Goal: Task Accomplishment & Management: Use online tool/utility

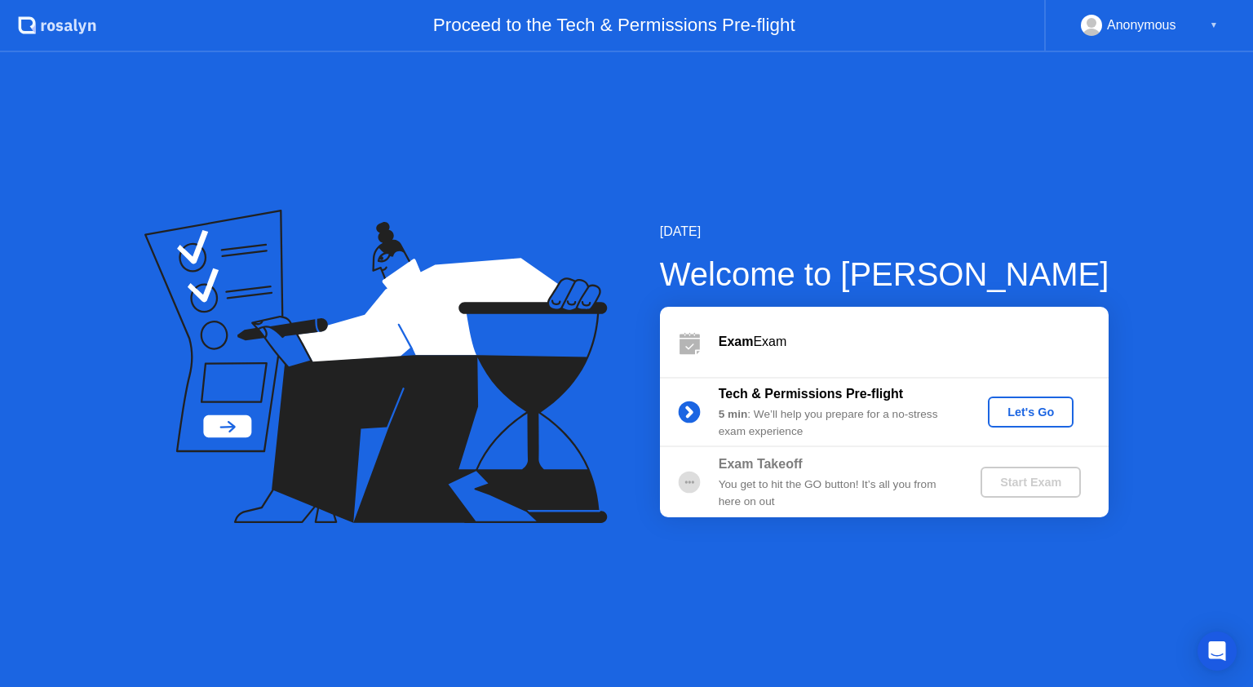
click at [1011, 410] on div "Let's Go" at bounding box center [1031, 411] width 73 height 13
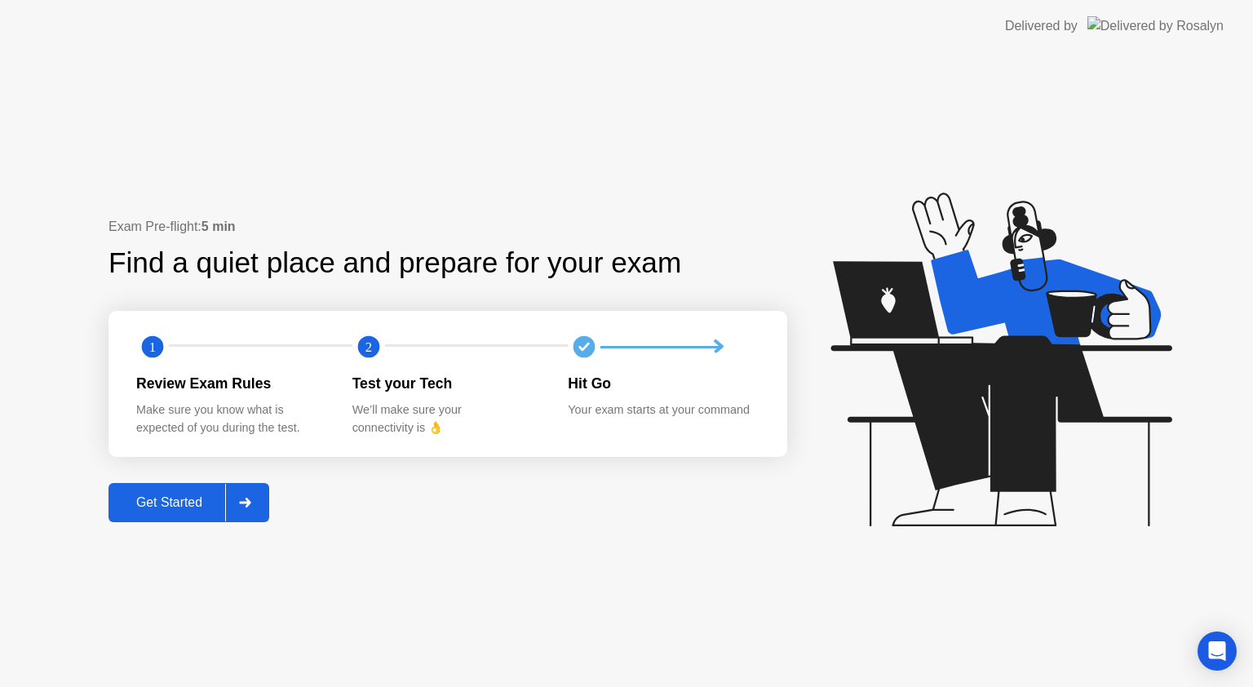
click at [175, 503] on div "Get Started" at bounding box center [169, 502] width 112 height 15
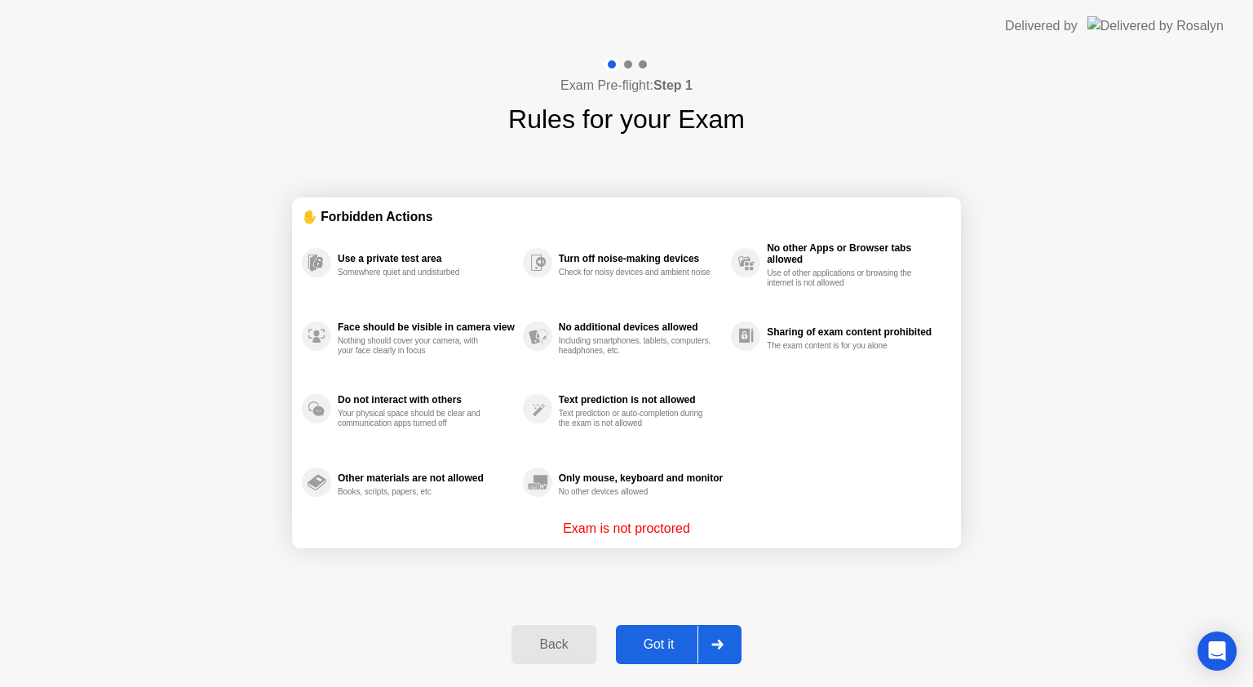
click at [666, 645] on div "Got it" at bounding box center [659, 644] width 77 height 15
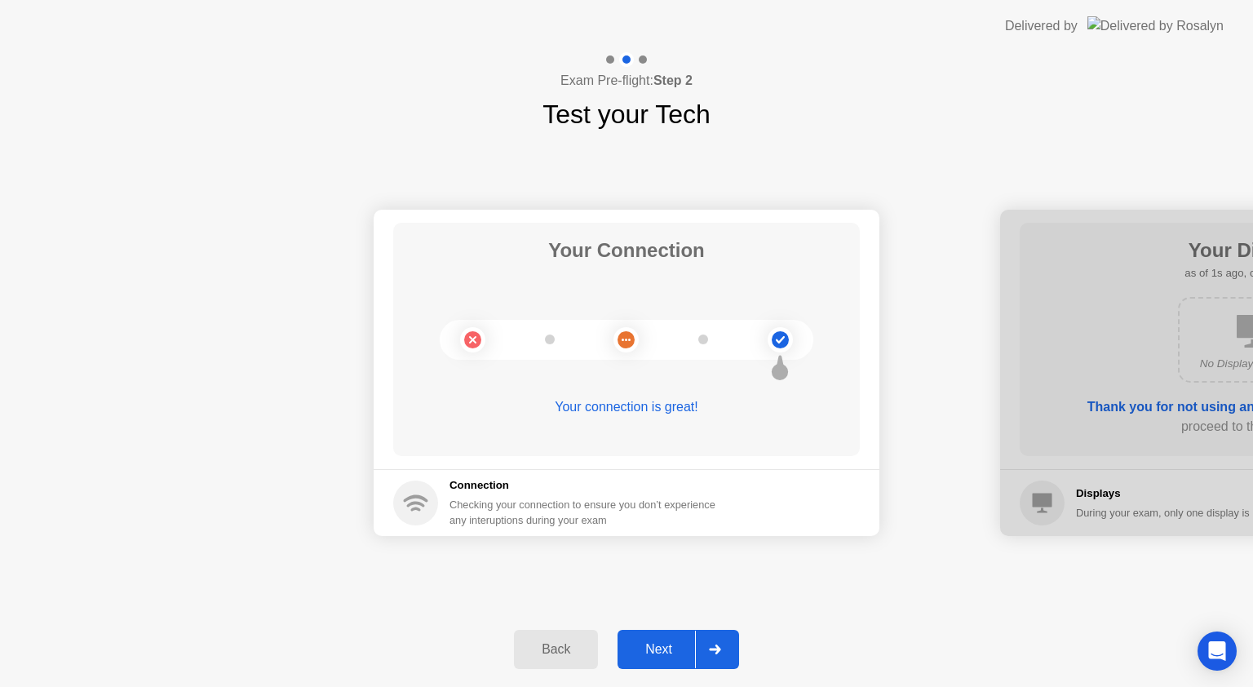
click at [672, 657] on div "Next" at bounding box center [658, 649] width 73 height 15
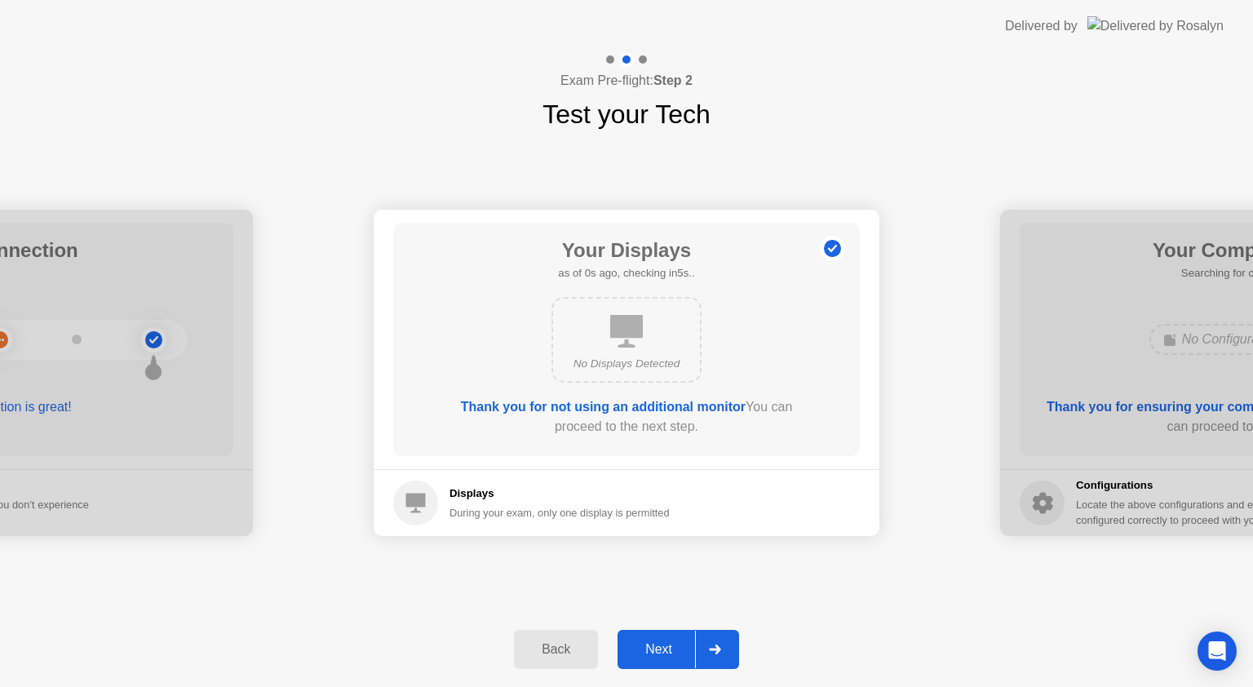
click at [672, 657] on div "Next" at bounding box center [658, 649] width 73 height 15
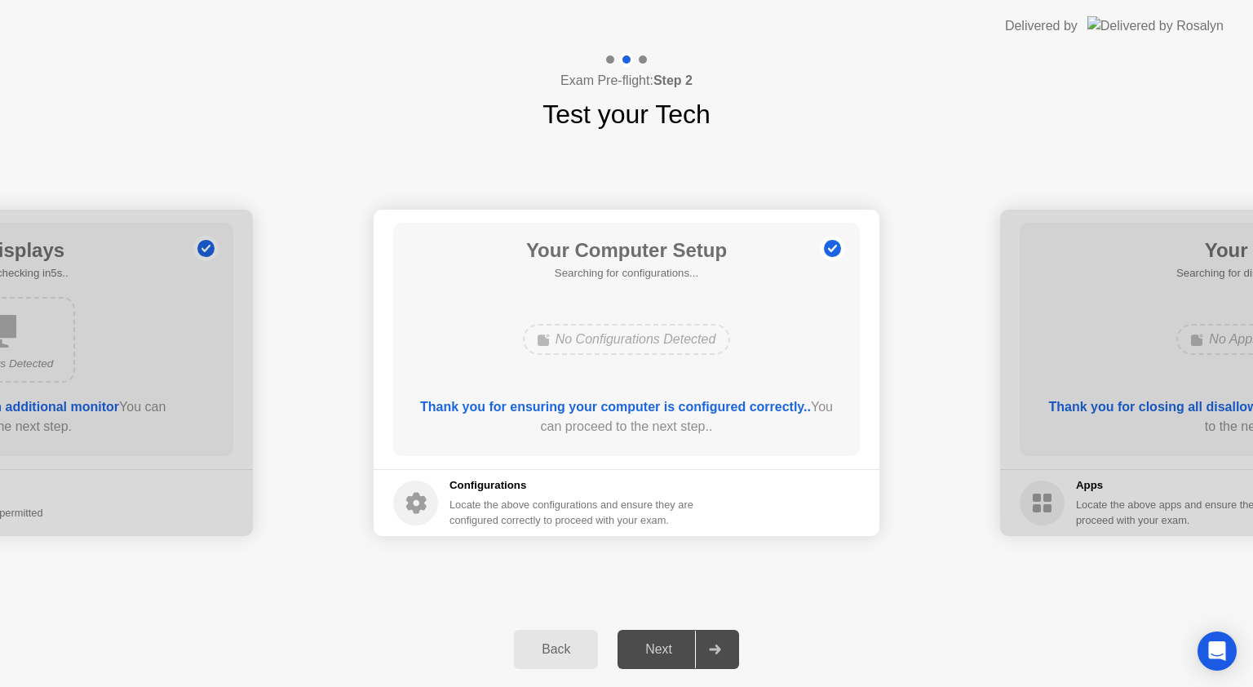
click at [672, 657] on div "Next" at bounding box center [658, 649] width 73 height 15
click at [662, 645] on div "Next" at bounding box center [658, 649] width 73 height 15
click at [706, 647] on div at bounding box center [714, 650] width 39 height 38
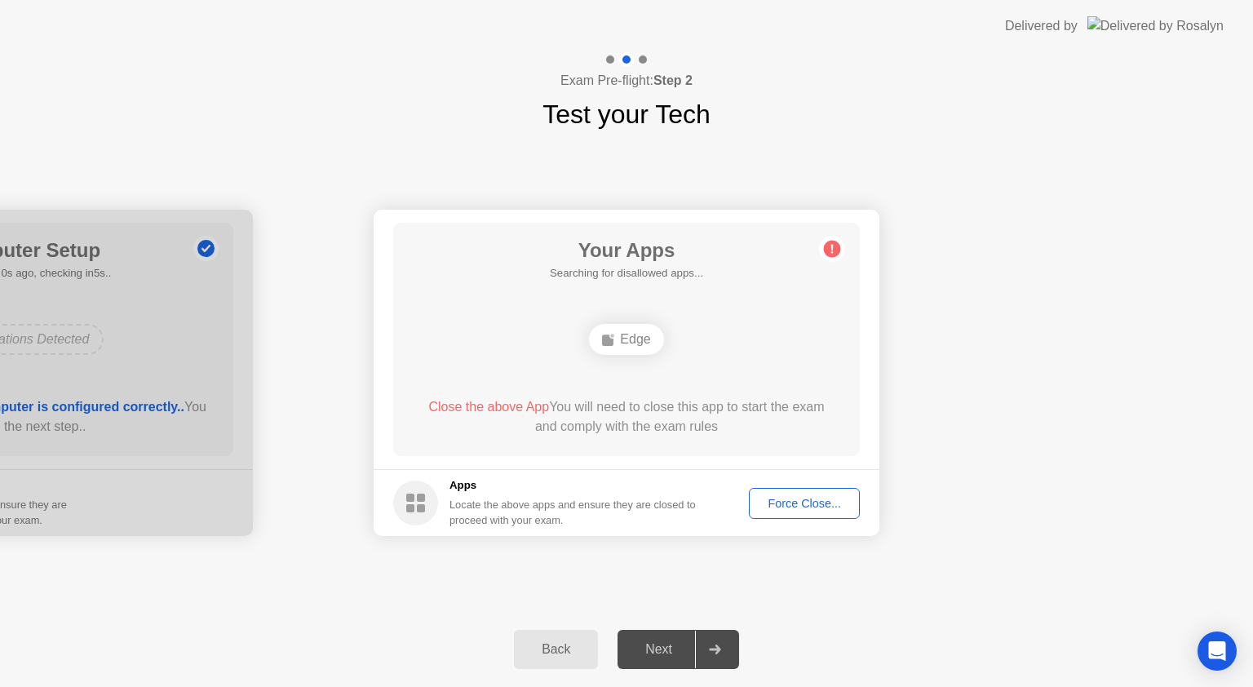
click at [736, 329] on div "Edge" at bounding box center [627, 339] width 374 height 44
click at [809, 506] on div "Force Close..." at bounding box center [805, 503] width 100 height 13
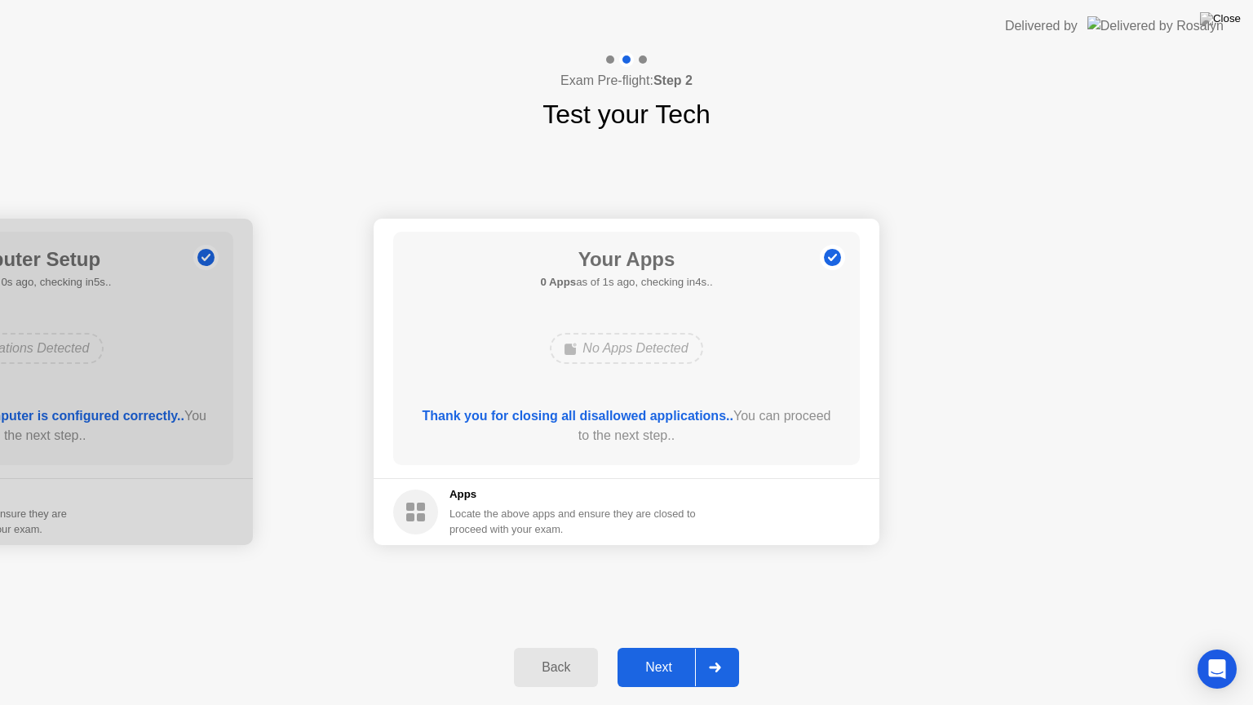
click at [661, 669] on div "Next" at bounding box center [658, 667] width 73 height 15
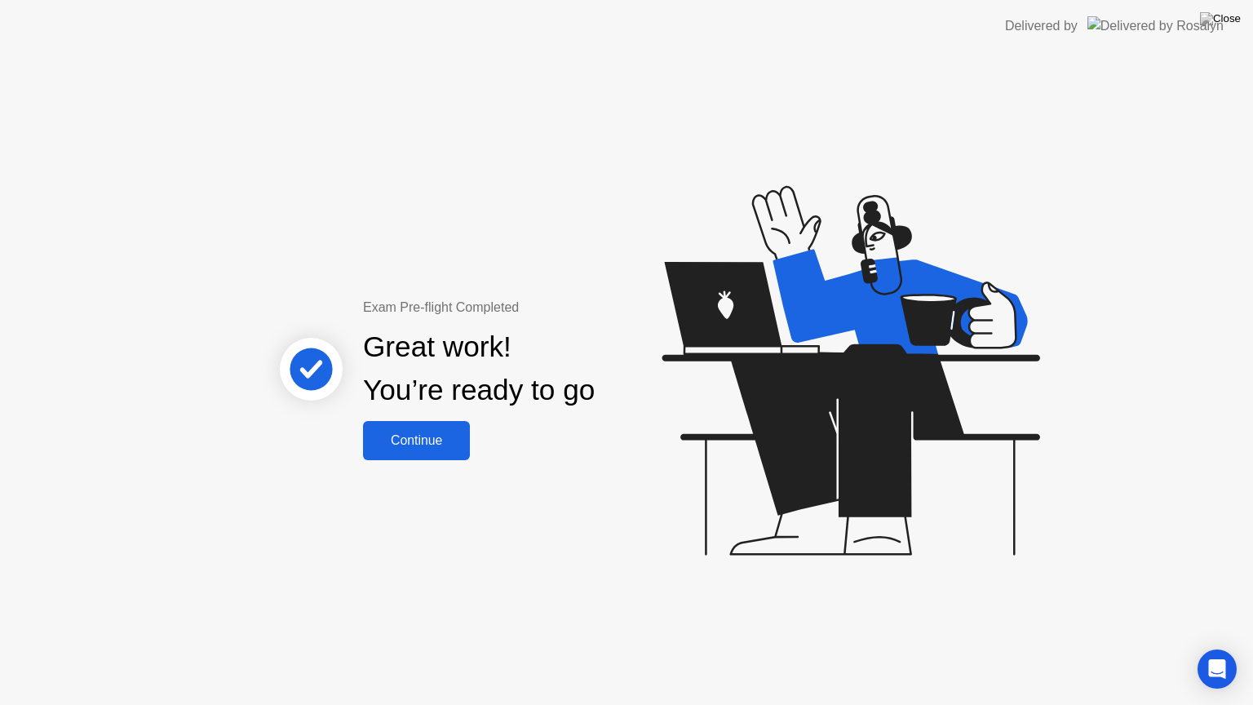
click at [418, 436] on div "Continue" at bounding box center [416, 440] width 97 height 15
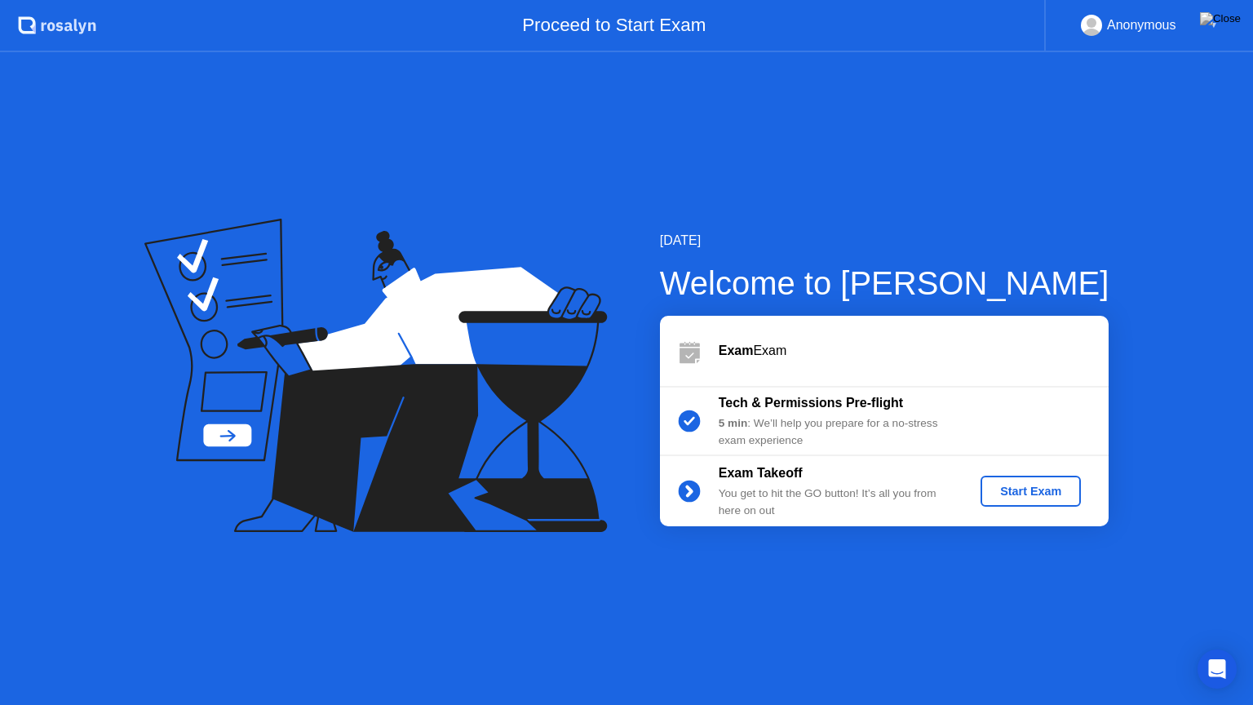
click at [1071, 498] on div "Start Exam" at bounding box center [1030, 491] width 87 height 13
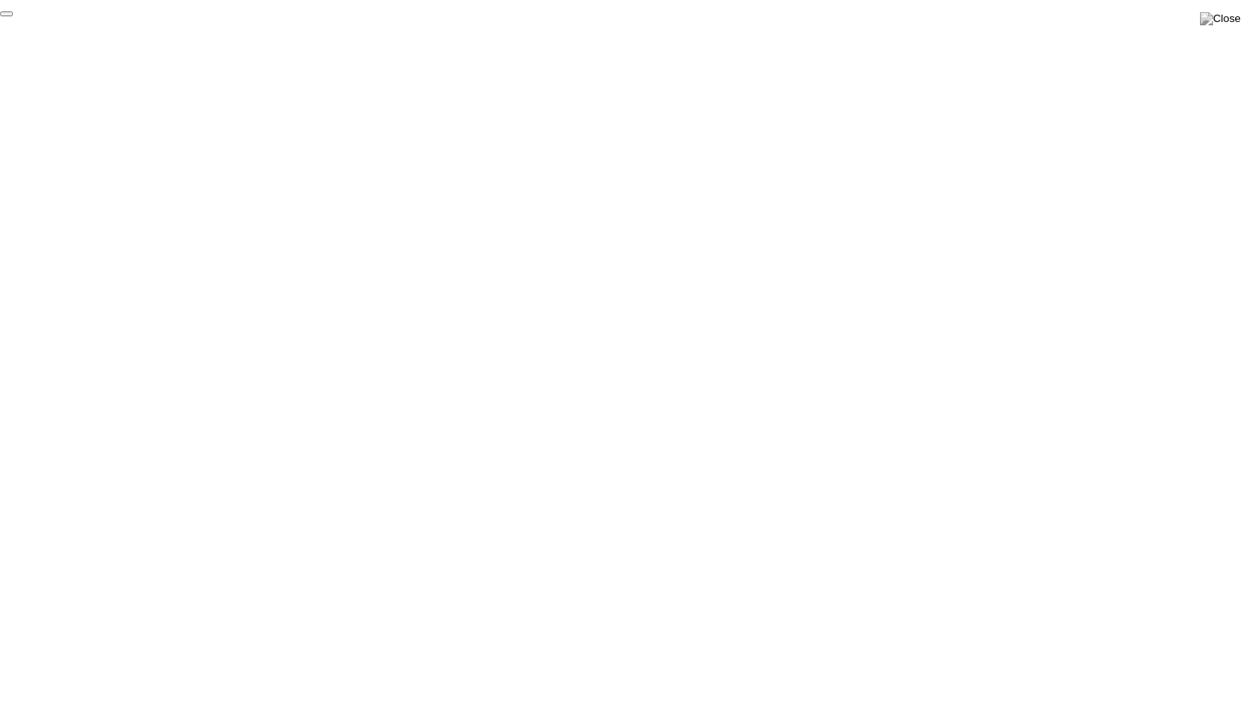
click div "End Proctoring Session"
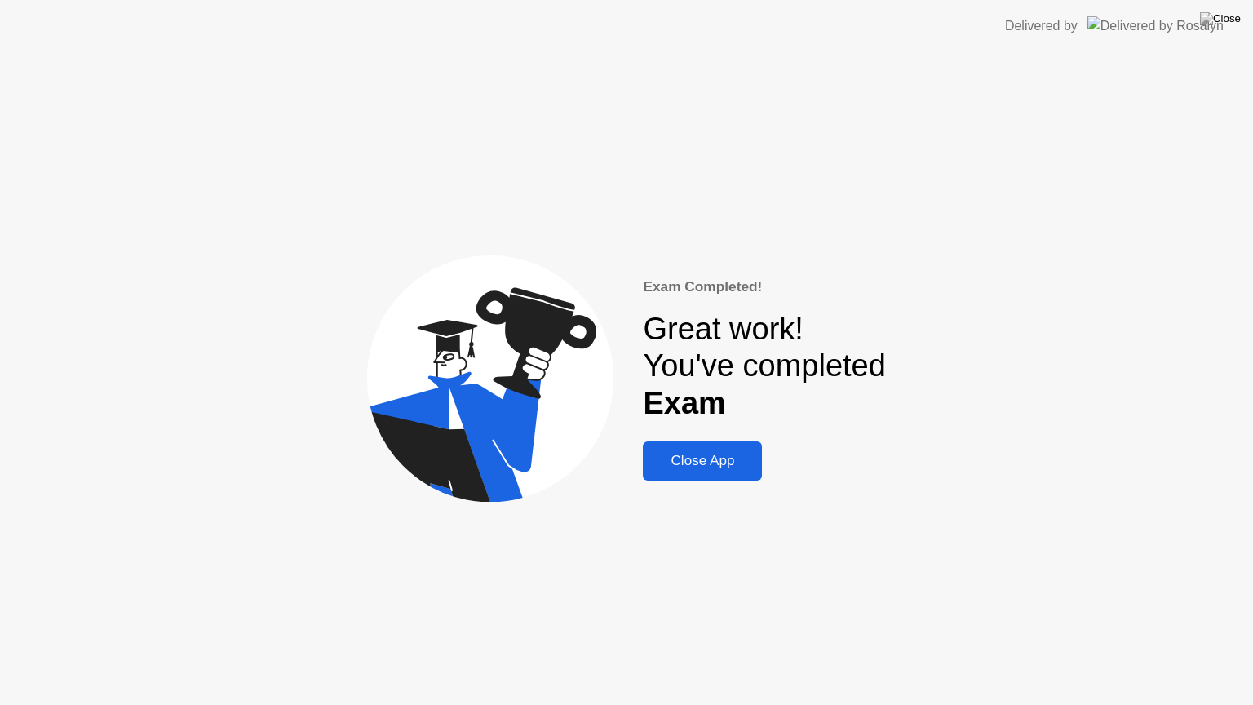
click at [720, 463] on div "Close App" at bounding box center [702, 461] width 109 height 16
